Goal: Task Accomplishment & Management: Complete application form

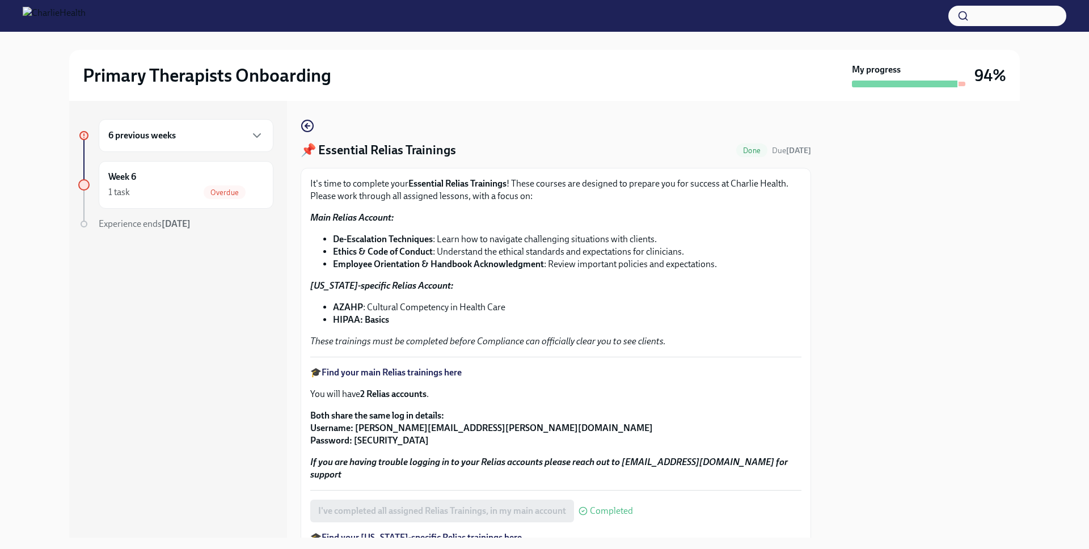
scroll to position [99, 0]
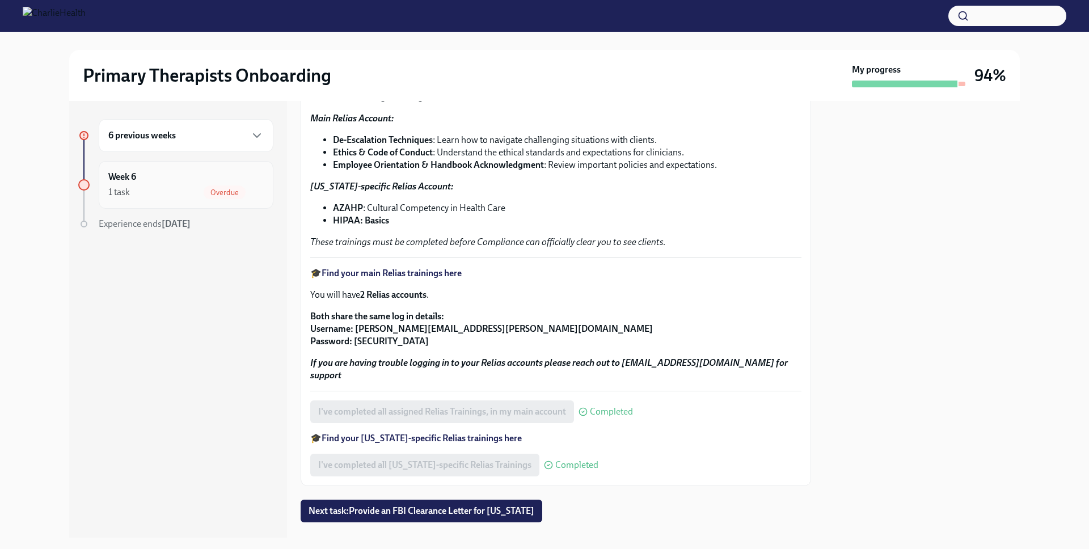
click at [202, 201] on div "Week 6 1 task Overdue" at bounding box center [186, 185] width 175 height 48
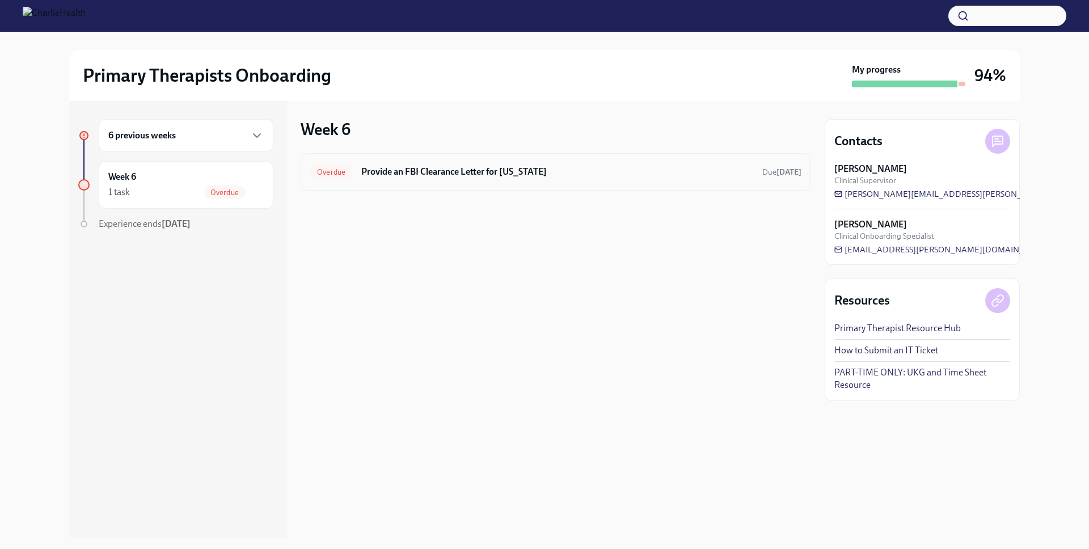
click at [482, 175] on h6 "Provide an FBI Clearance Letter for [US_STATE]" at bounding box center [557, 172] width 392 height 12
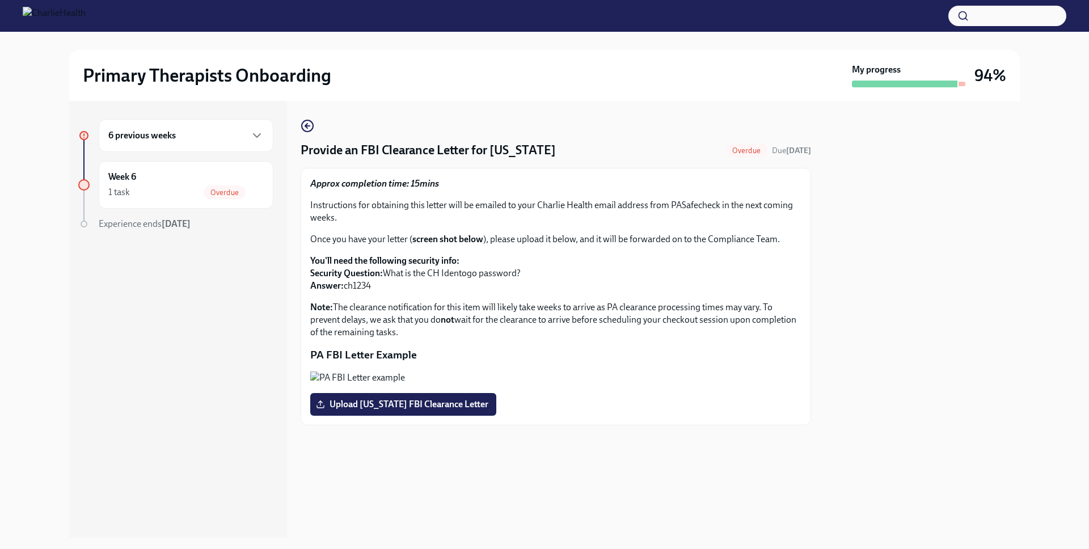
scroll to position [72, 0]
click at [415, 410] on span "Upload [US_STATE] FBI Clearance Letter" at bounding box center [403, 404] width 170 height 11
click at [0, 0] on input "Upload [US_STATE] FBI Clearance Letter" at bounding box center [0, 0] width 0 height 0
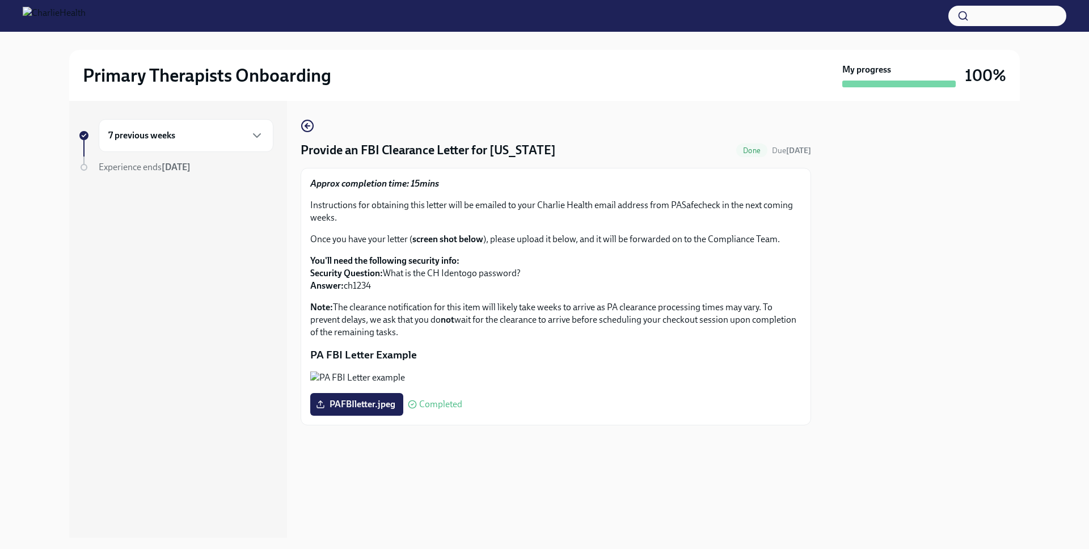
scroll to position [0, 0]
click at [309, 129] on icon "button" at bounding box center [308, 126] width 14 height 14
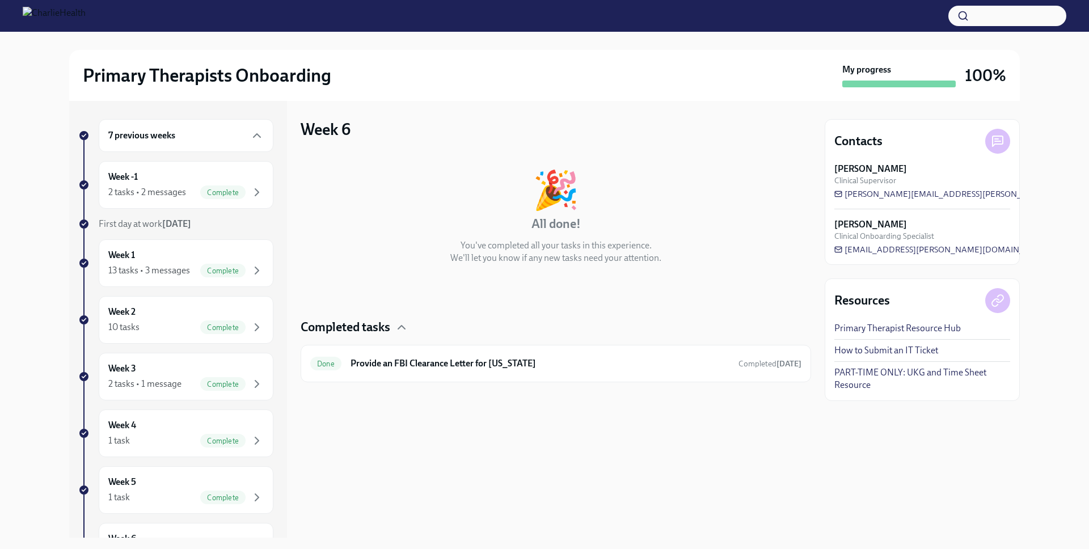
click at [86, 23] on img at bounding box center [54, 16] width 63 height 18
click at [159, 171] on div "Week -1 2 tasks • 2 messages Complete" at bounding box center [185, 185] width 155 height 28
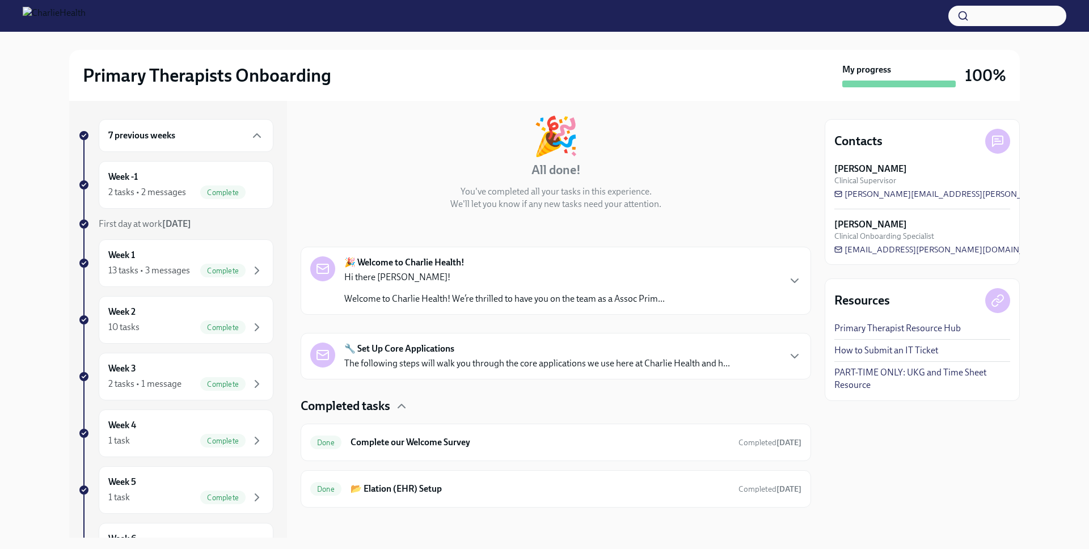
scroll to position [60, 0]
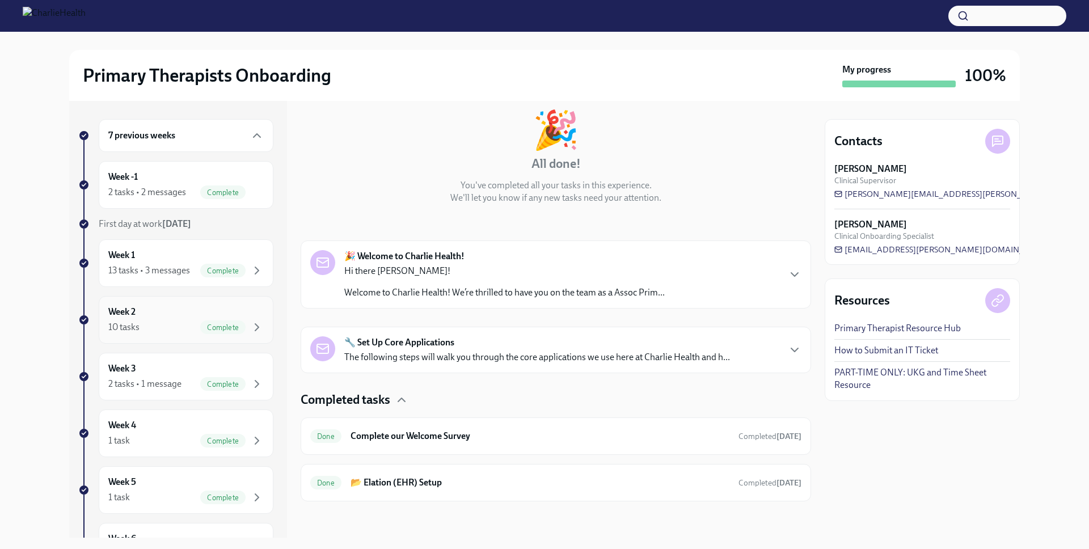
click at [137, 328] on div "Week 2 10 tasks Complete" at bounding box center [185, 320] width 155 height 28
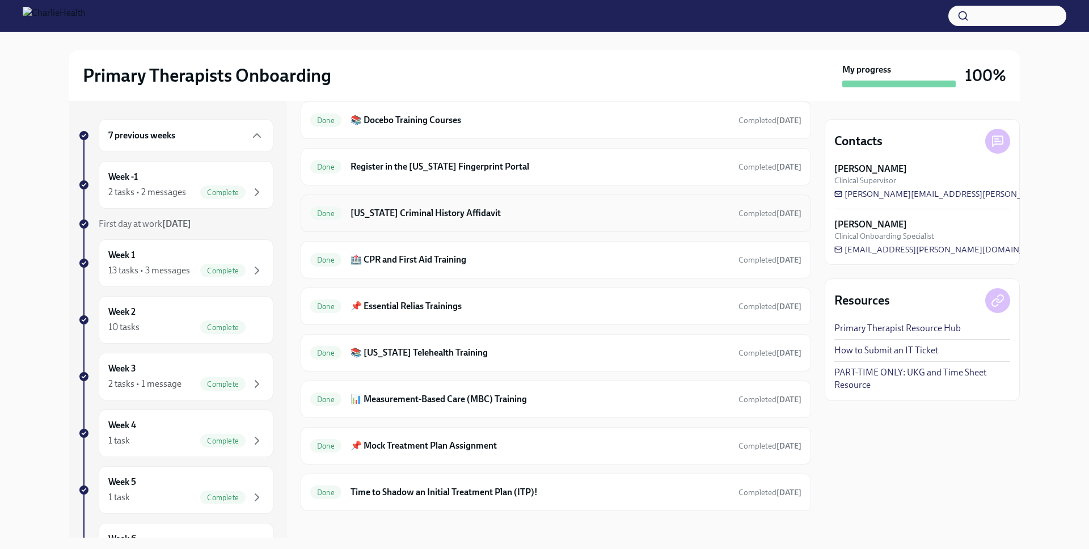
scroll to position [300, 0]
